Goal: Information Seeking & Learning: Check status

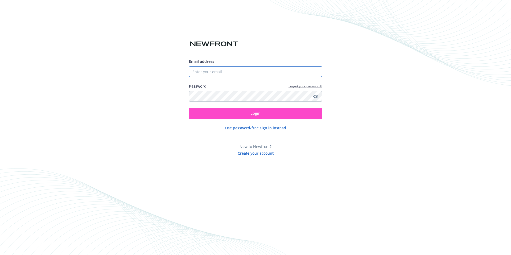
type input "[EMAIL_ADDRESS][DOMAIN_NAME]"
click at [218, 113] on button "Login" at bounding box center [255, 113] width 133 height 11
